Goal: Complete application form

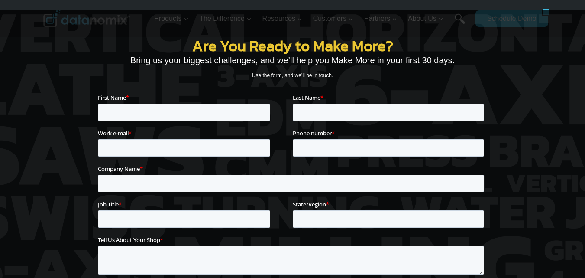
scroll to position [3161, 0]
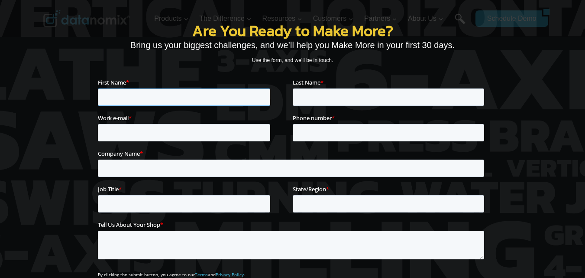
click at [151, 94] on input "First Name *" at bounding box center [183, 96] width 172 height 17
type input "[PERSON_NAME]"
click at [316, 99] on input "Last Name *" at bounding box center [387, 96] width 191 height 17
type input "[PERSON_NAME]"
click at [136, 132] on input "Work e-mail *" at bounding box center [183, 131] width 172 height 17
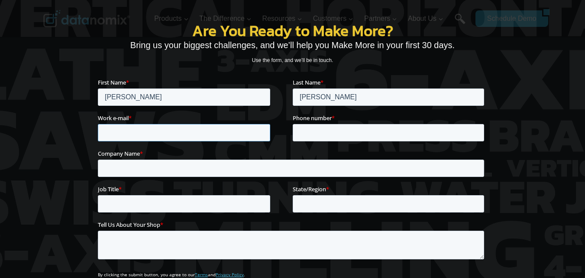
type input "[EMAIL_ADDRESS][DOMAIN_NAME]"
drag, startPoint x: 305, startPoint y: 138, endPoint x: 349, endPoint y: 127, distance: 44.6
click at [308, 137] on input "Phone number *" at bounding box center [387, 131] width 191 height 17
type input "18023926991"
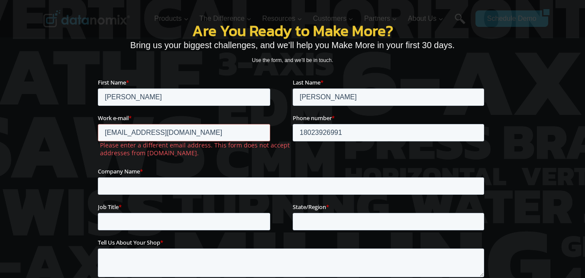
click at [170, 155] on form "First Name * [PERSON_NAME] Name * [PERSON_NAME] Work e-mail * [EMAIL_ADDRESS][D…" at bounding box center [292, 221] width 390 height 287
click at [163, 174] on label "Company Name *" at bounding box center [292, 170] width 390 height 9
click at [163, 177] on input "Company Name *" at bounding box center [290, 185] width 386 height 17
click at [166, 185] on input "Company Name *" at bounding box center [290, 185] width 386 height 17
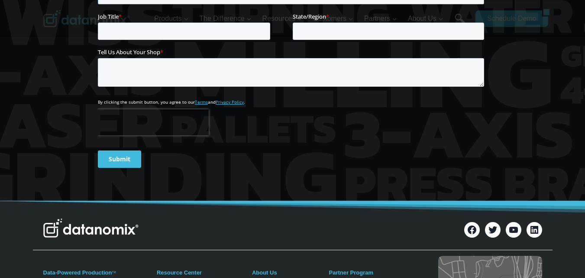
scroll to position [3366, 0]
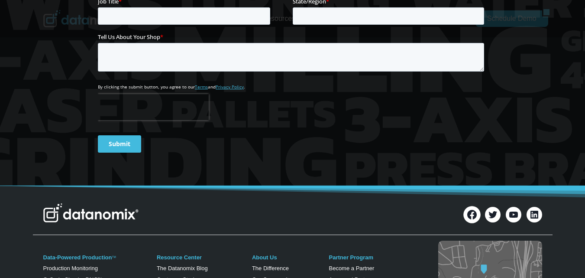
click at [470, 206] on link "Facebook" at bounding box center [471, 214] width 17 height 17
